Goal: Ask a question

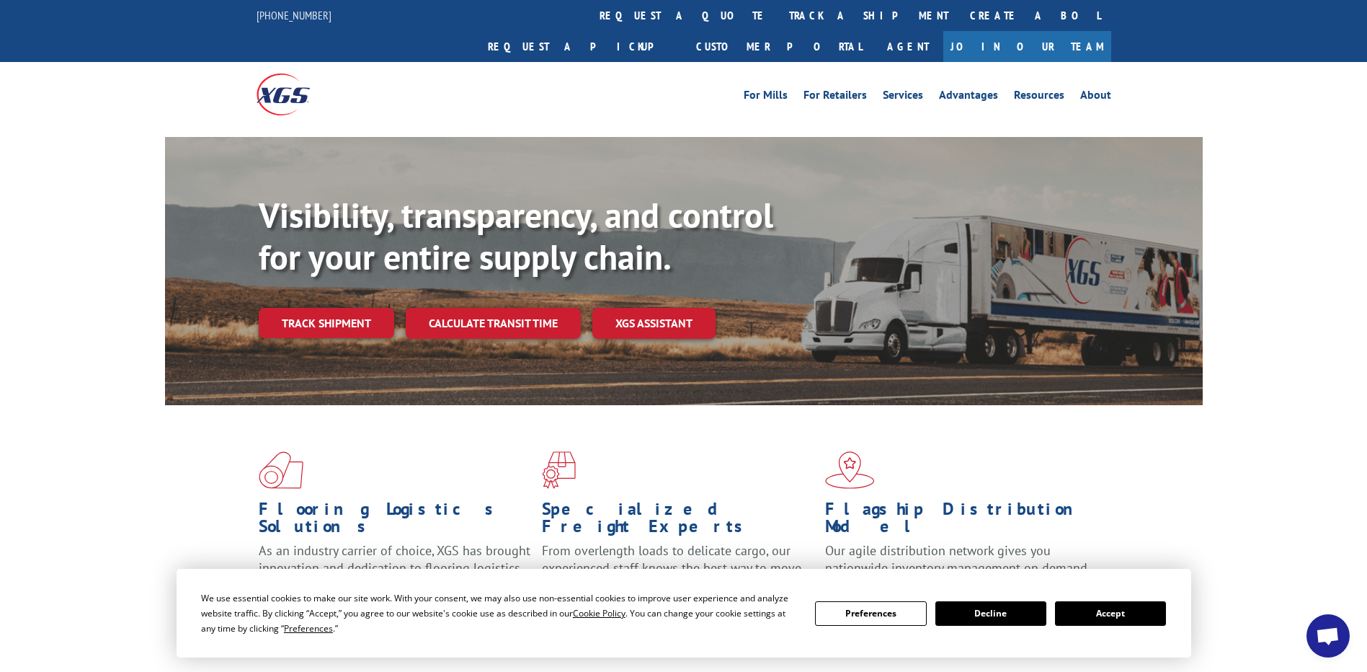
click at [1127, 607] on button "Accept" at bounding box center [1110, 613] width 111 height 24
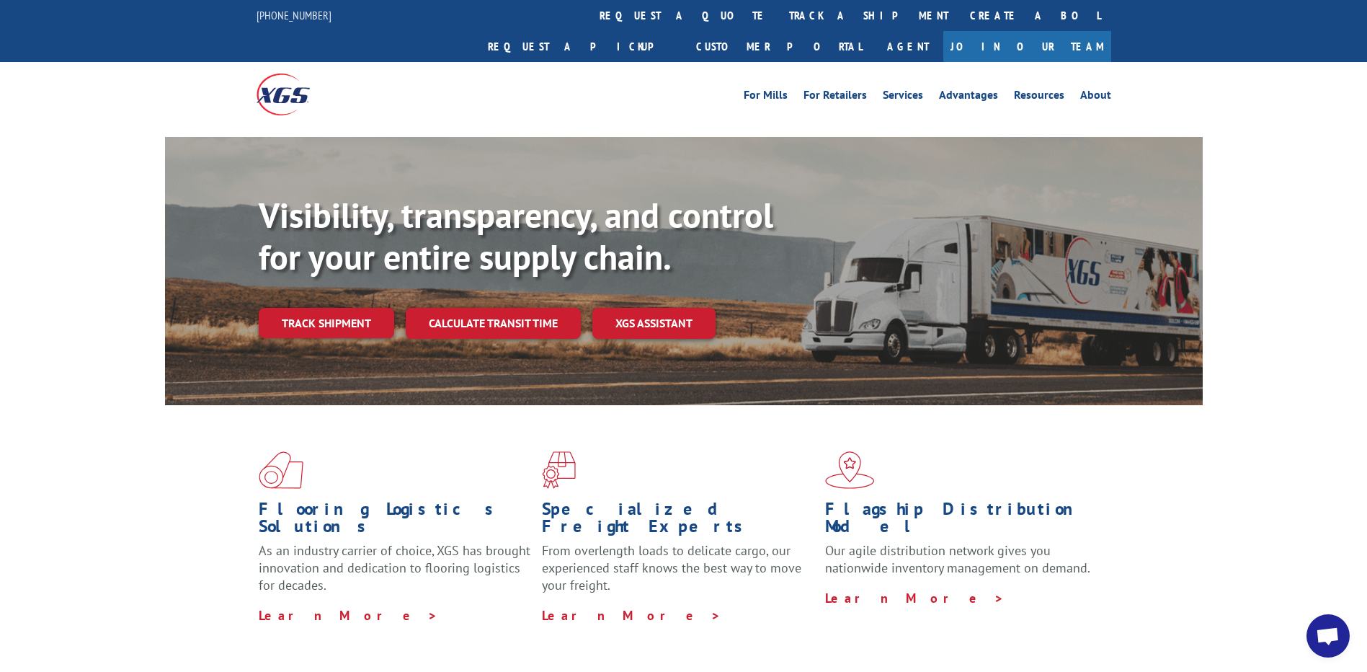
click at [1334, 633] on span "Open chat" at bounding box center [1328, 637] width 24 height 20
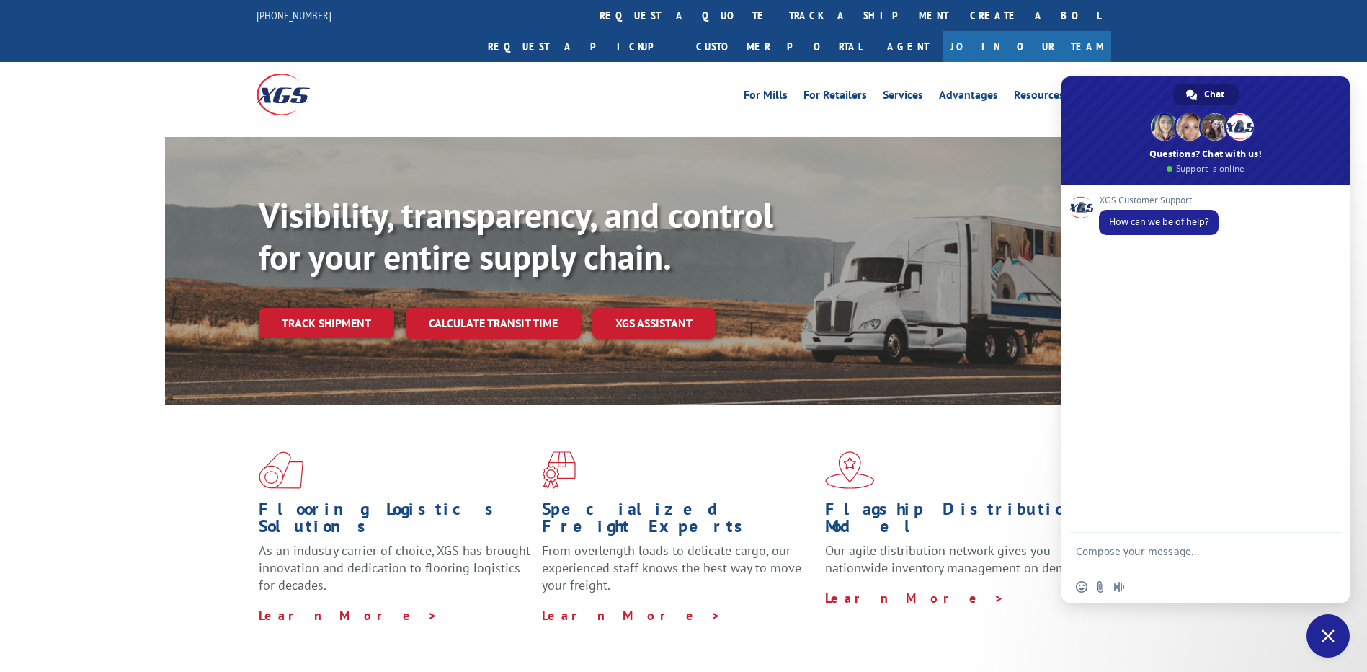
click at [1211, 551] on textarea "Compose your message..." at bounding box center [1190, 558] width 228 height 26
type textarea "Track a +pic=kup"
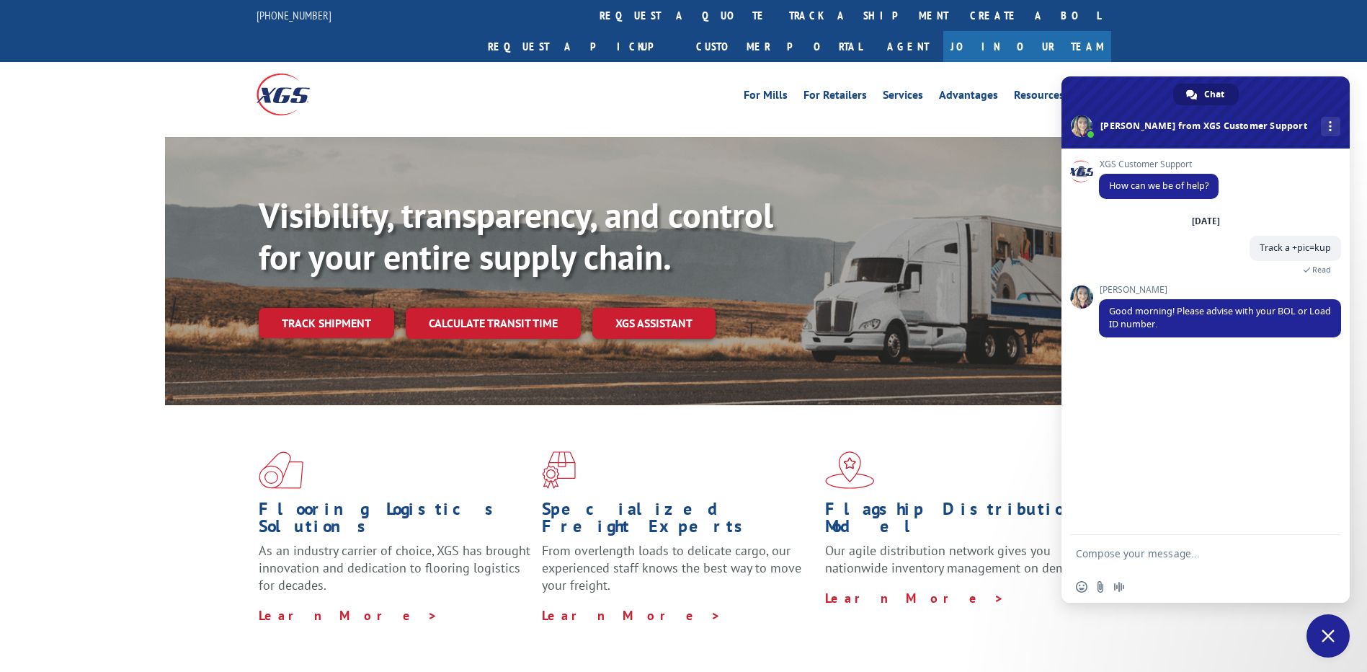
click at [1164, 543] on form at bounding box center [1190, 554] width 228 height 39
click at [1164, 553] on textarea "Compose your message..." at bounding box center [1190, 553] width 228 height 13
paste textarea "530359774"
type textarea "530359774"
click at [1324, 558] on span "Send" at bounding box center [1324, 553] width 11 height 11
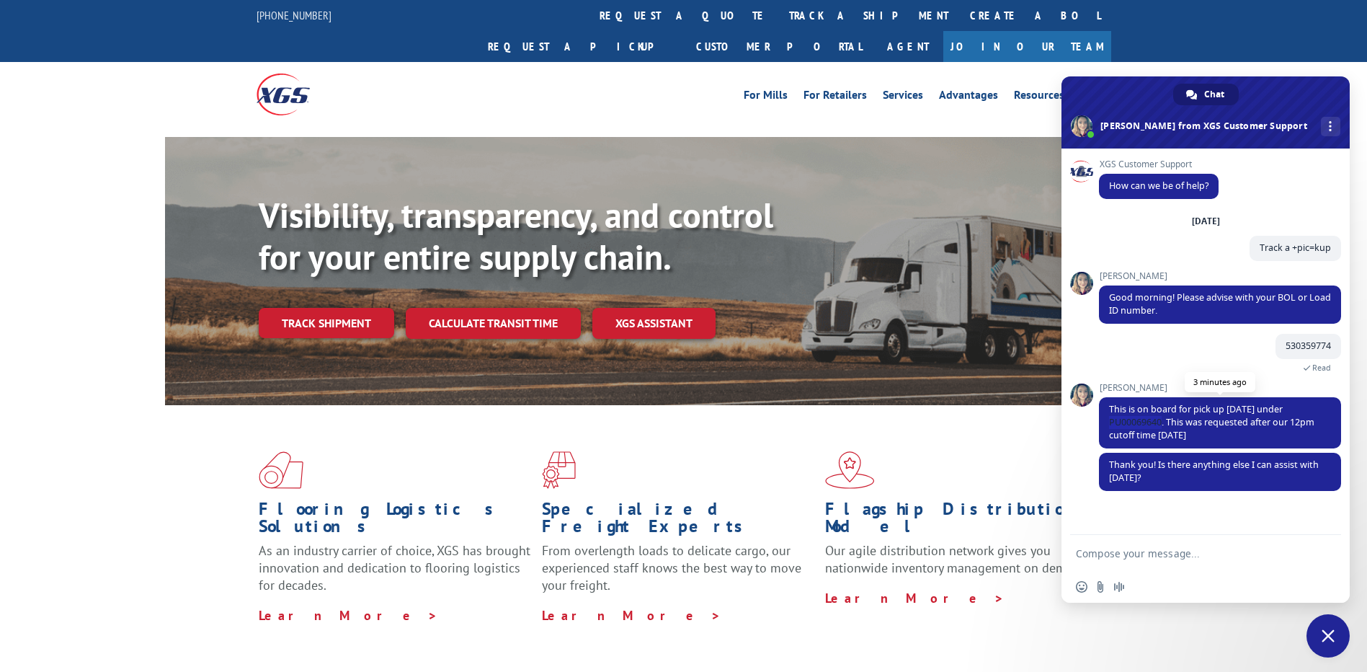
drag, startPoint x: 1110, startPoint y: 416, endPoint x: 1164, endPoint y: 421, distance: 54.9
click at [1164, 421] on span "This is on board for pick up [DATE] under PU00069640. This was requested after …" at bounding box center [1211, 422] width 205 height 38
copy span "PU00069640."
drag, startPoint x: 1169, startPoint y: 419, endPoint x: 1199, endPoint y: 437, distance: 34.2
click at [1199, 437] on span "This is on board for pick up [DATE] under PU00069640. This was requested after …" at bounding box center [1211, 422] width 205 height 38
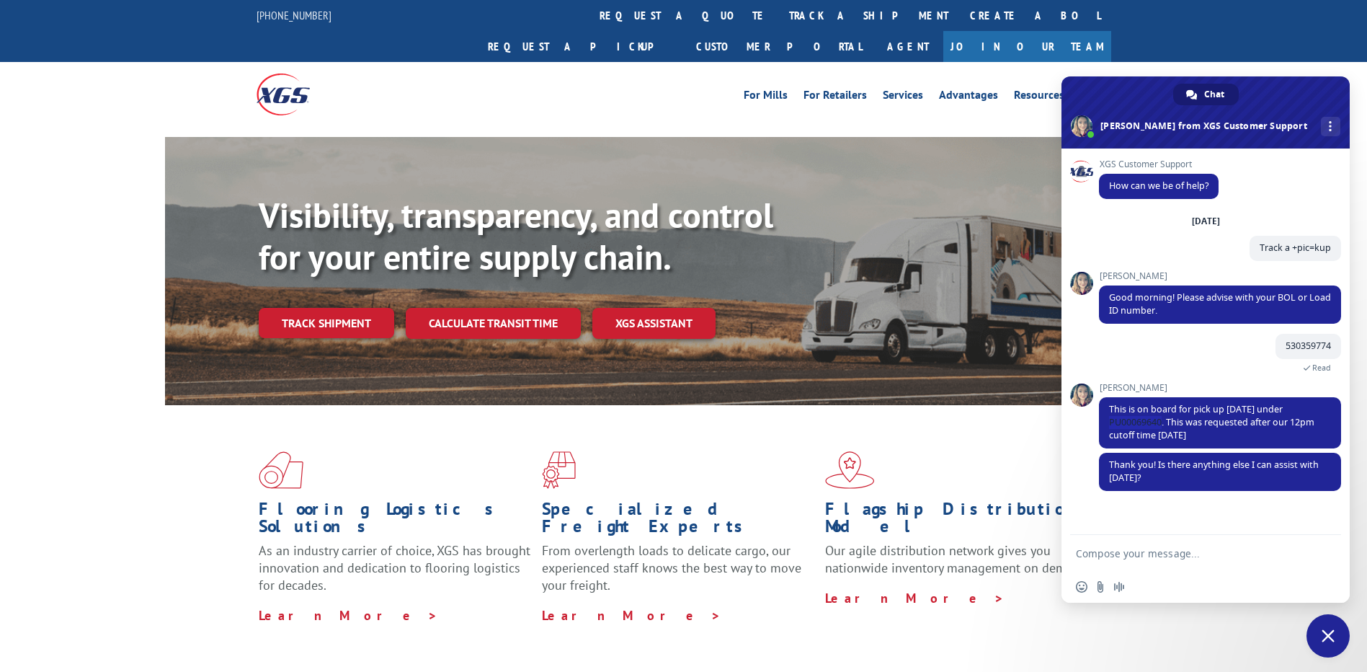
copy span "This was requested after our 12pm cutoff time [DATE]"
drag, startPoint x: 1152, startPoint y: 419, endPoint x: 1156, endPoint y: 425, distance: 7.8
click at [1152, 419] on span "This is on board for pick up [DATE] under PU00069640. This was requested after …" at bounding box center [1211, 422] width 205 height 38
drag, startPoint x: 1153, startPoint y: 420, endPoint x: 1105, endPoint y: 420, distance: 47.6
click at [1105, 420] on span "This is on board for pick up [DATE] under PU00069640. This was requested after …" at bounding box center [1220, 422] width 242 height 51
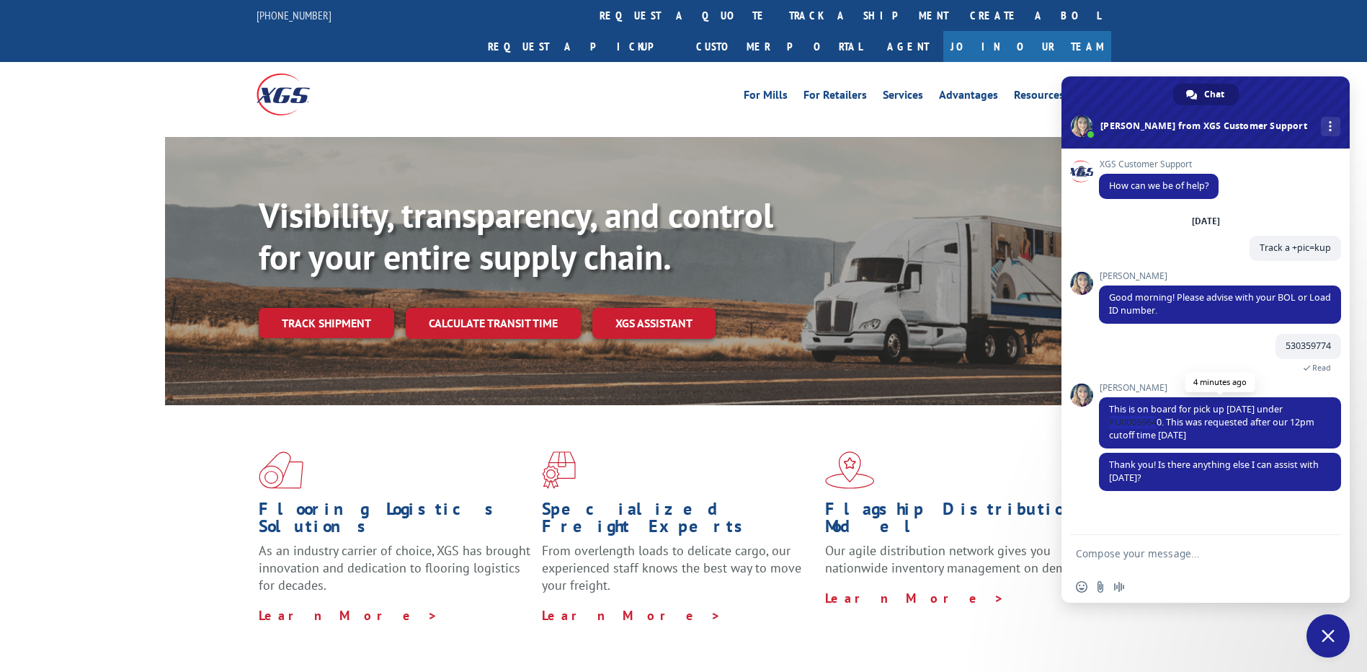
copy span "PU00069640"
